Goal: Task Accomplishment & Management: Use online tool/utility

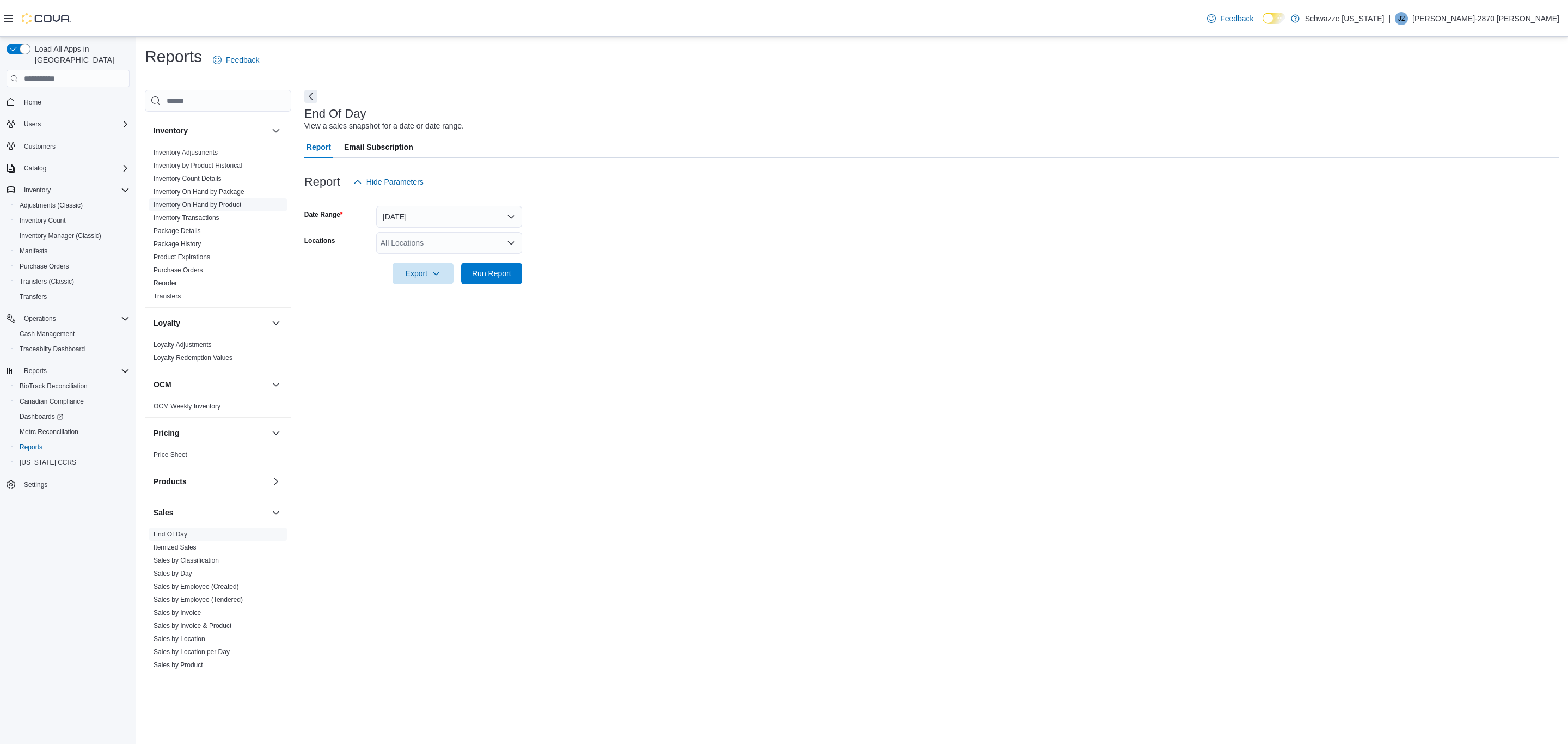
scroll to position [327, 0]
click at [211, 587] on link "Sales by Employee (Tendered)" at bounding box center [199, 585] width 89 height 8
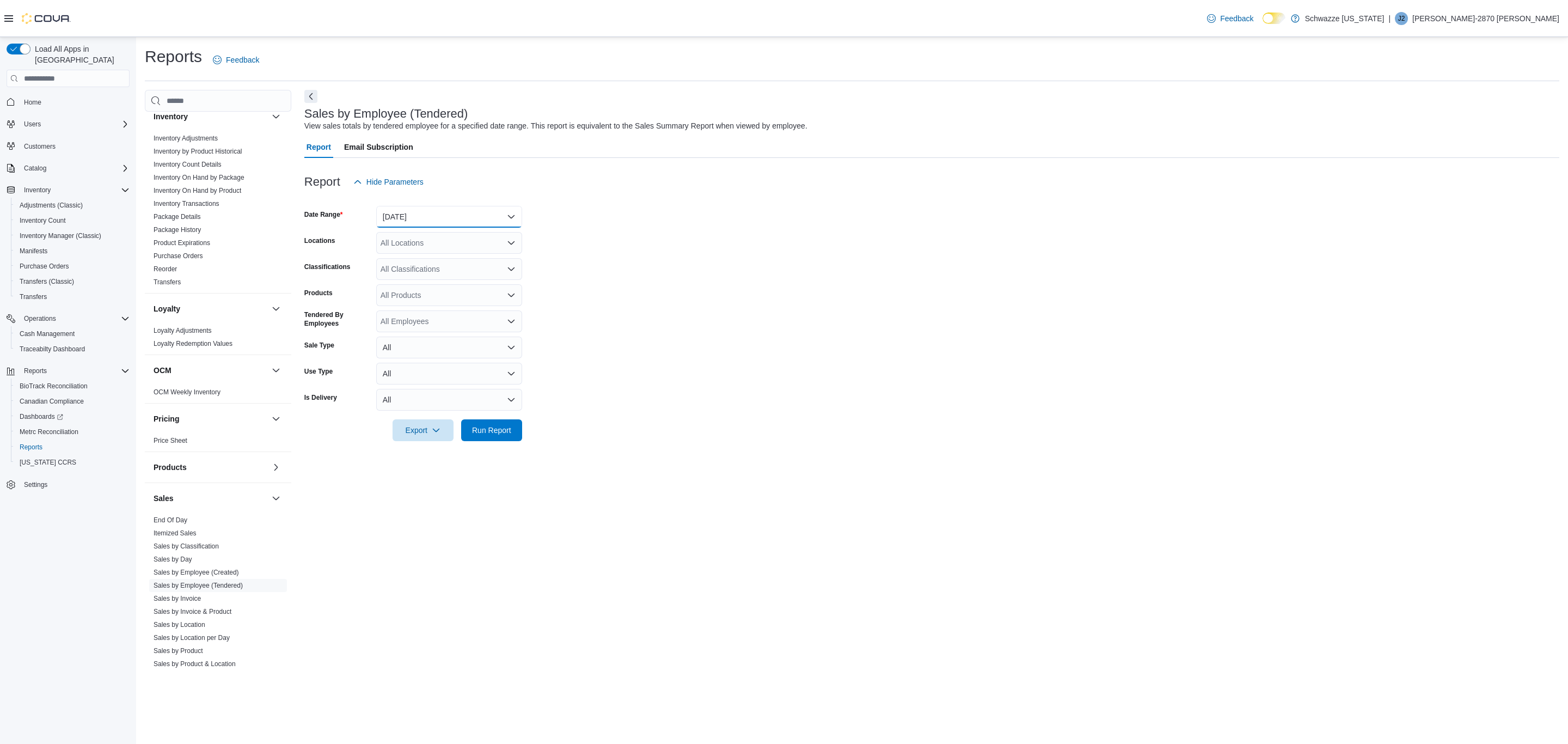
click at [464, 218] on button "Yesterday" at bounding box center [450, 216] width 146 height 22
click at [408, 257] on span "Today" at bounding box center [456, 260] width 124 height 13
click at [409, 236] on div "All Locations" at bounding box center [450, 243] width 146 height 22
click at [430, 347] on button "EV10 Sunland Park" at bounding box center [450, 354] width 146 height 15
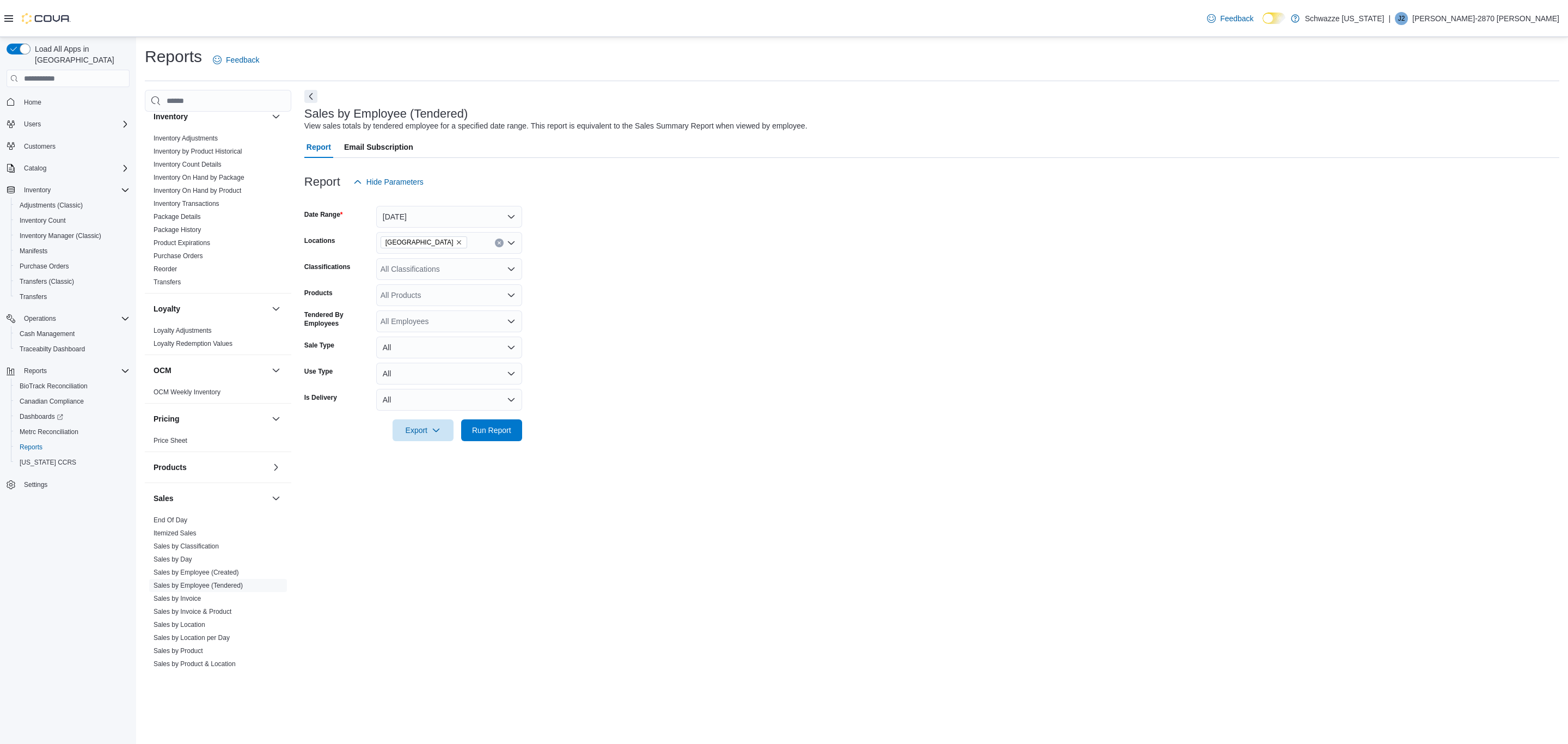
click at [679, 301] on form "Date Range Today Locations EV10 Sunland Park Classifications All Classification…" at bounding box center [932, 317] width 1255 height 249
click at [492, 430] on span "Run Report" at bounding box center [492, 429] width 40 height 11
